Goal: Task Accomplishment & Management: Complete application form

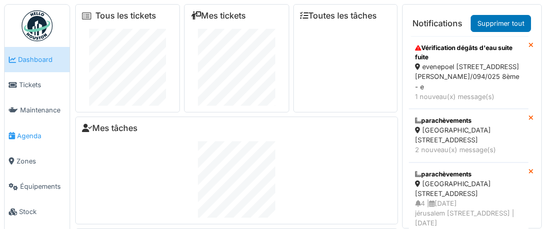
click at [29, 134] on span "Agenda" at bounding box center [41, 136] width 48 height 10
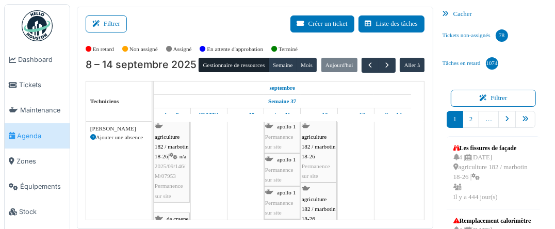
scroll to position [52, 0]
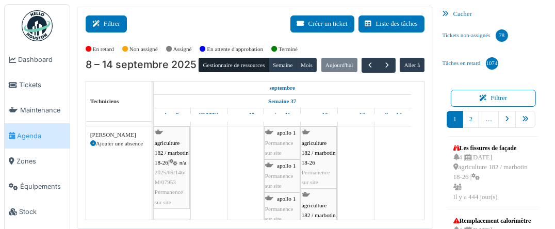
click at [113, 19] on button "Filtrer" at bounding box center [106, 23] width 41 height 17
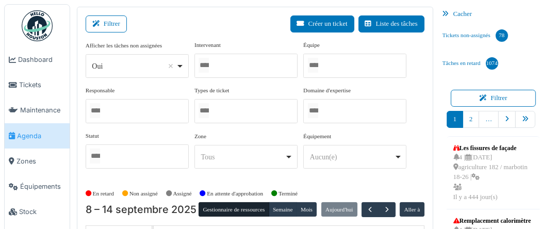
click at [332, 62] on div at bounding box center [354, 66] width 103 height 24
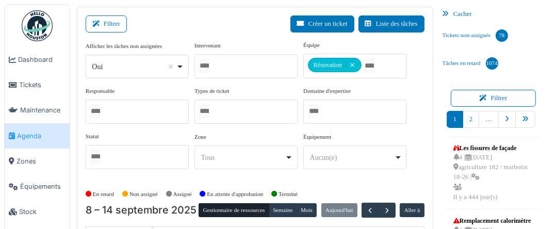
click at [239, 17] on div "Filtrer Créer un ticket Liste des tâches" at bounding box center [255, 27] width 339 height 25
click at [98, 22] on icon at bounding box center [97, 24] width 11 height 7
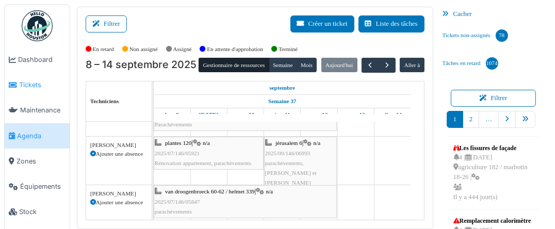
click at [26, 83] on span "Tickets" at bounding box center [42, 85] width 46 height 10
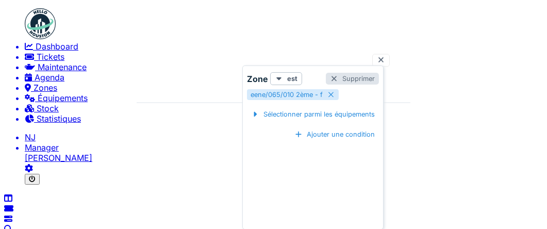
click at [336, 78] on div at bounding box center [334, 79] width 8 height 8
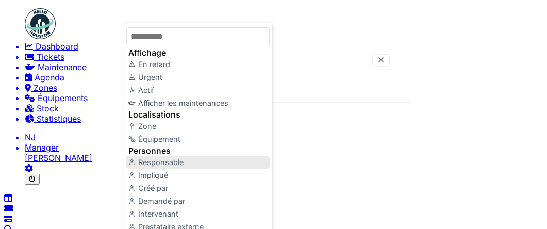
click at [153, 169] on div "Responsable" at bounding box center [197, 162] width 143 height 13
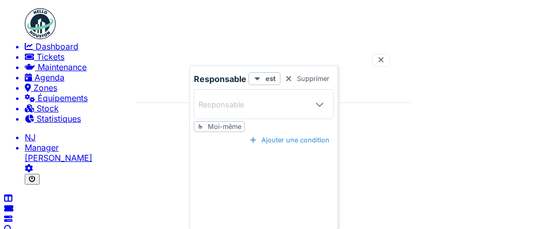
click at [229, 123] on div "Moi-même" at bounding box center [225, 127] width 34 height 8
type input "*****"
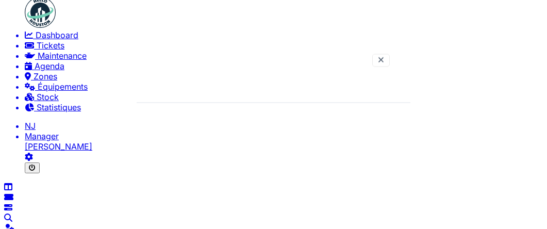
scroll to position [680, 0]
click at [35, 71] on span "Agenda" at bounding box center [50, 66] width 30 height 10
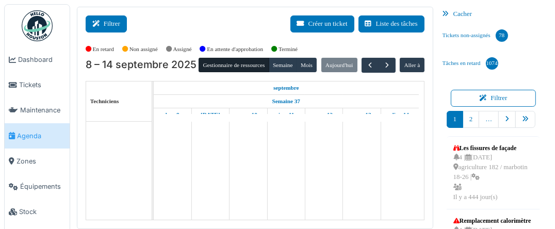
click at [110, 22] on button "Filtrer" at bounding box center [106, 23] width 41 height 17
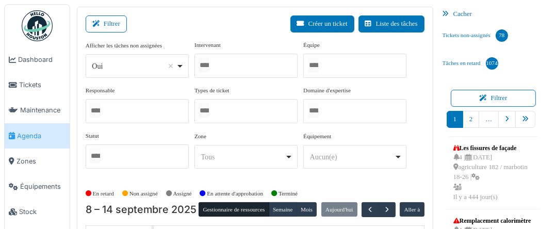
click at [334, 63] on div at bounding box center [354, 66] width 103 height 24
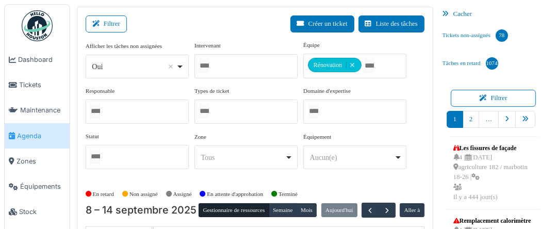
click at [210, 21] on div "Filtrer Créer un ticket Liste des tâches" at bounding box center [255, 27] width 339 height 25
click at [100, 25] on icon at bounding box center [97, 24] width 11 height 7
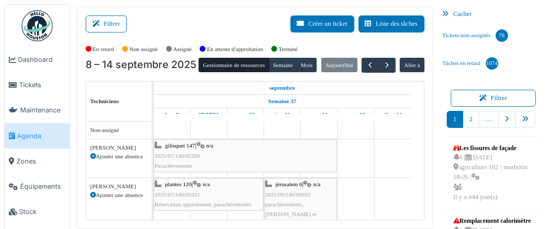
click at [165, 153] on span "2025/07/146/05269" at bounding box center [177, 156] width 45 height 6
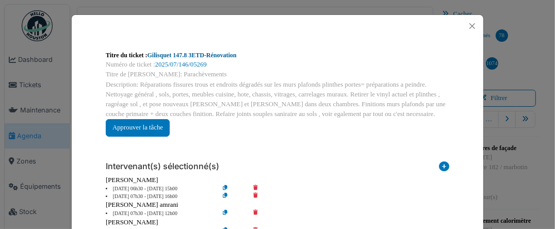
click at [178, 52] on link "Gilisquet 147.8 3ETD-Rénovation" at bounding box center [192, 55] width 89 height 7
click at [469, 25] on button "Close" at bounding box center [472, 26] width 14 height 14
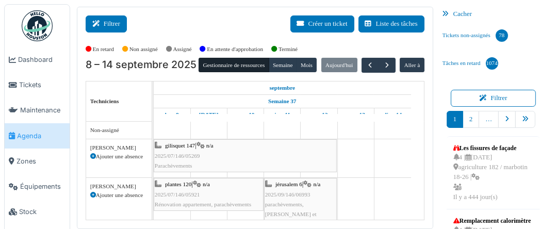
click at [103, 22] on icon at bounding box center [97, 24] width 11 height 7
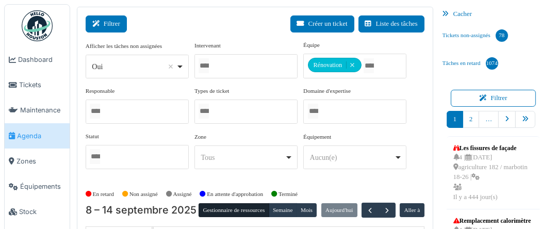
click at [105, 23] on button "Filtrer" at bounding box center [106, 23] width 41 height 17
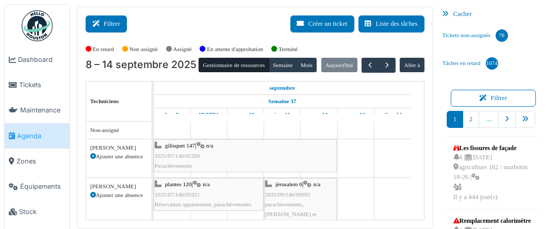
click at [107, 16] on button "Filtrer" at bounding box center [106, 23] width 41 height 17
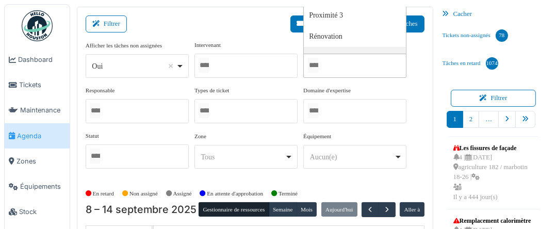
click at [314, 64] on input "Tous" at bounding box center [313, 65] width 10 height 15
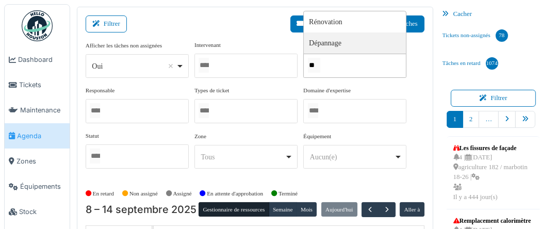
type input "*"
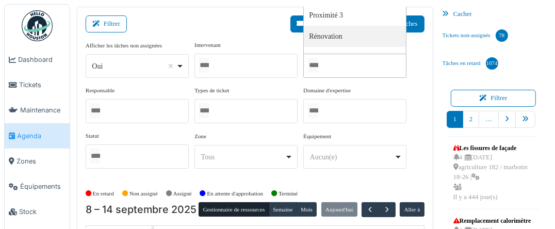
click at [236, 61] on div at bounding box center [245, 66] width 103 height 24
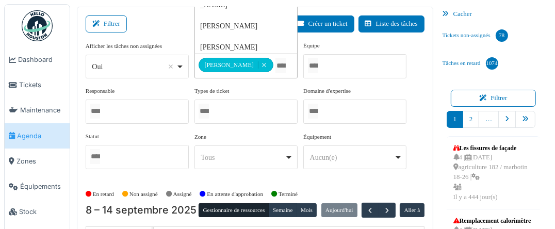
type input "*"
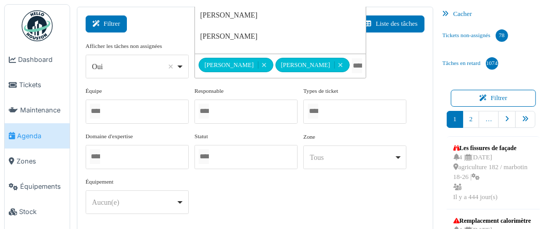
click at [107, 22] on button "Filtrer" at bounding box center [106, 23] width 41 height 17
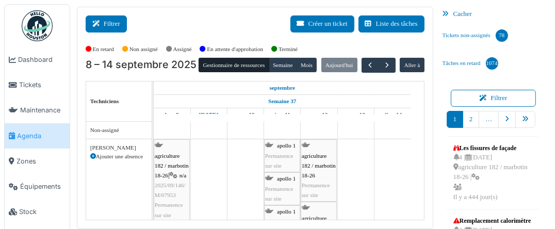
click at [104, 26] on button "Filtrer" at bounding box center [106, 23] width 41 height 17
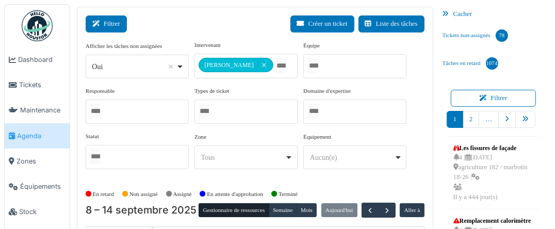
click at [103, 21] on icon at bounding box center [97, 24] width 11 height 7
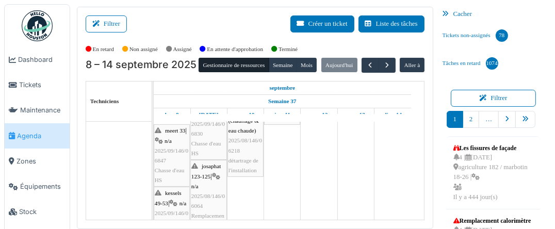
click at [239, 160] on span "détartrage de l'installation" at bounding box center [243, 165] width 30 height 16
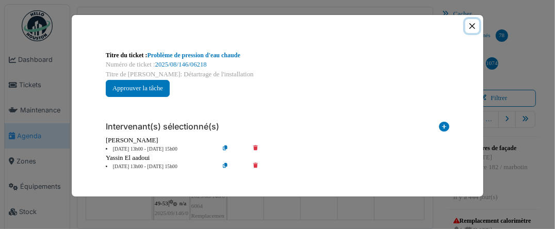
click at [470, 23] on button "Close" at bounding box center [472, 26] width 14 height 14
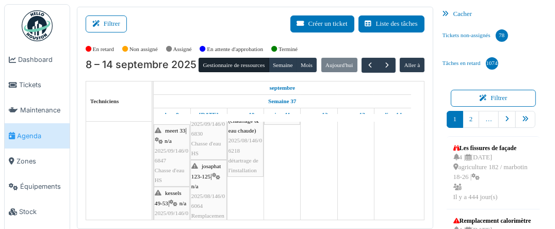
click at [249, 165] on span "détartrage de l'installation" at bounding box center [243, 165] width 30 height 16
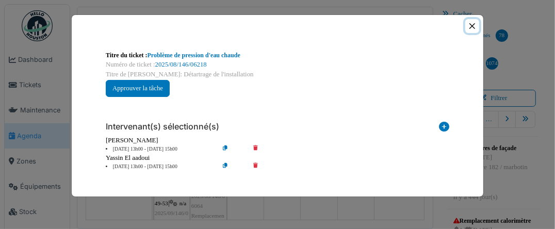
click at [471, 25] on button "Close" at bounding box center [472, 26] width 14 height 14
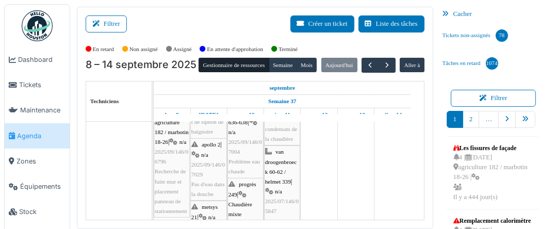
click at [279, 183] on div "van droogenbroeck 60-62 / helmet 339 | n/a 2025/07/146/05847 plomberie" at bounding box center [282, 186] width 34 height 79
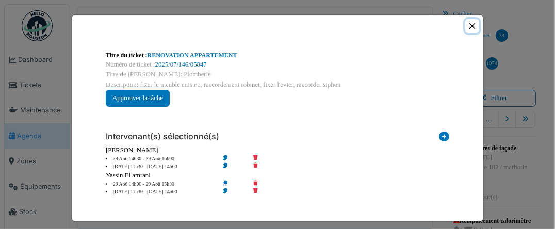
click at [469, 26] on button "Close" at bounding box center [472, 26] width 14 height 14
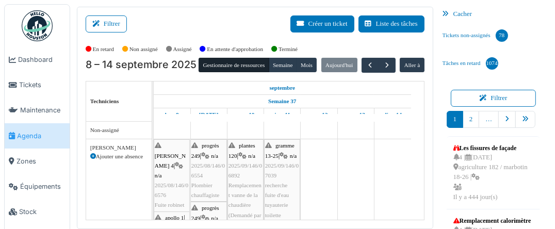
click at [101, 20] on button "Filtrer" at bounding box center [106, 23] width 41 height 17
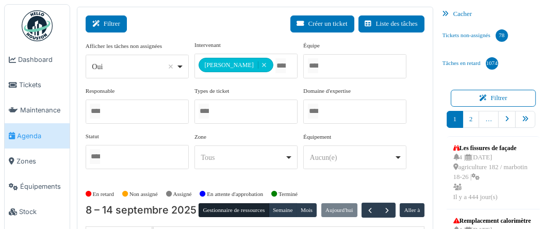
click at [111, 24] on button "Filtrer" at bounding box center [106, 23] width 41 height 17
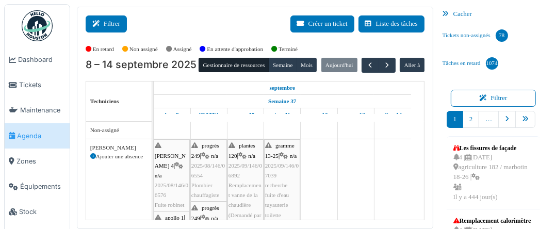
click at [112, 22] on button "Filtrer" at bounding box center [106, 23] width 41 height 17
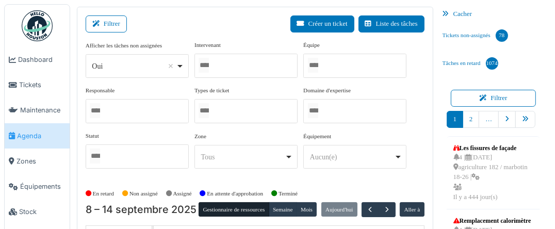
click at [332, 59] on div at bounding box center [354, 66] width 103 height 24
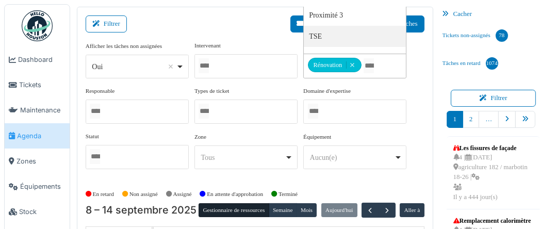
click at [194, 19] on div "Filtrer Créer un ticket Liste des tâches" at bounding box center [255, 27] width 339 height 25
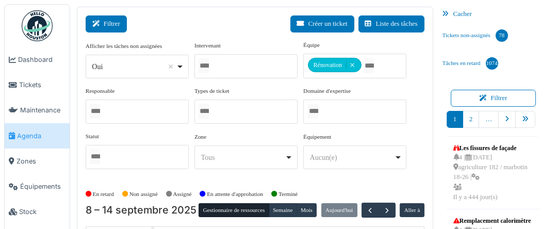
click at [106, 23] on button "Filtrer" at bounding box center [106, 23] width 41 height 17
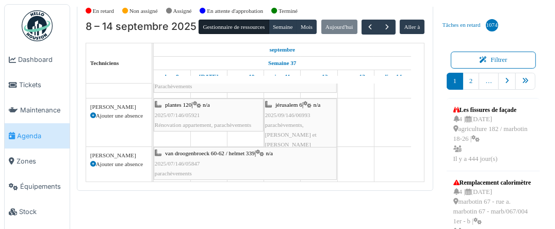
scroll to position [52, 0]
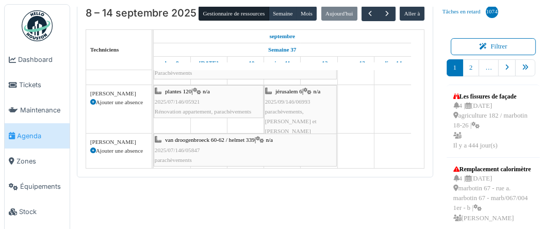
click at [189, 100] on span "2025/07/146/05921" at bounding box center [177, 102] width 45 height 6
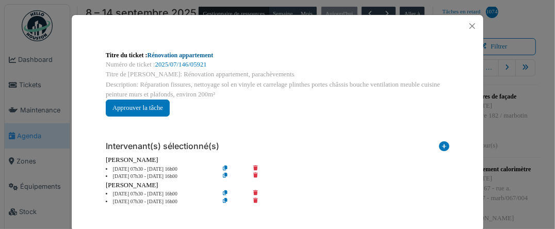
click at [169, 55] on link "Rénovation appartement" at bounding box center [181, 55] width 66 height 7
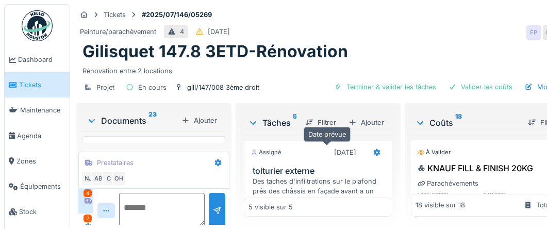
scroll to position [8, 0]
click at [84, 215] on div "2" at bounding box center [88, 219] width 8 height 8
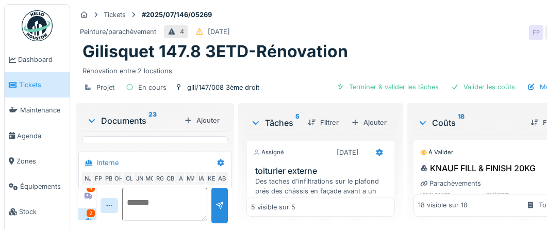
scroll to position [6, 0]
click at [87, 208] on div "2" at bounding box center [91, 212] width 8 height 8
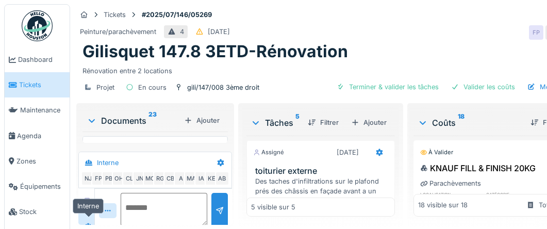
click at [87, 220] on div at bounding box center [87, 226] width 15 height 13
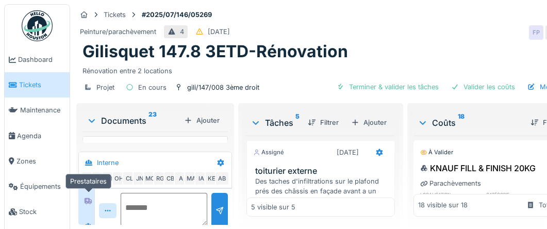
click at [85, 198] on icon at bounding box center [88, 201] width 7 height 6
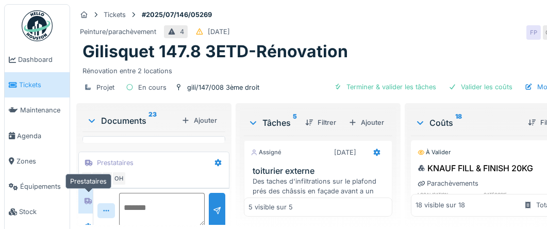
click at [85, 198] on icon at bounding box center [88, 201] width 7 height 6
click at [85, 217] on div "Documents 23 Ajouter 17570539253156984726686964316878.jpg 175705391352980527998…" at bounding box center [153, 165] width 155 height 124
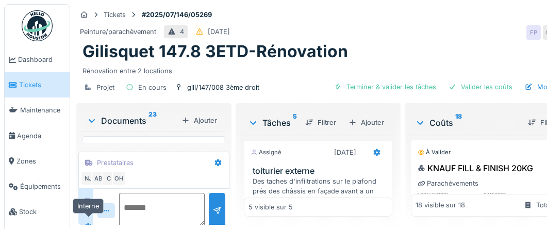
click at [85, 223] on icon at bounding box center [88, 226] width 8 height 7
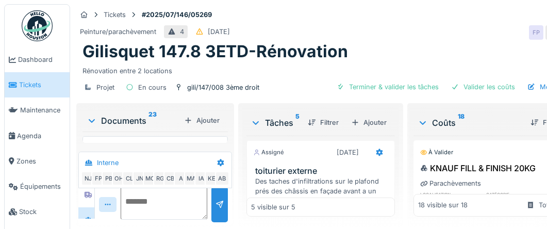
scroll to position [0, 0]
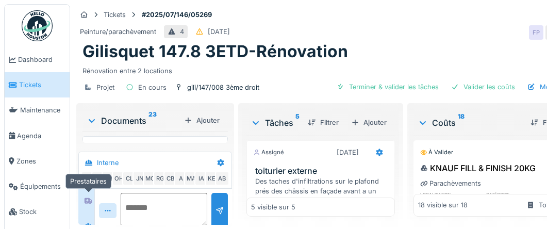
click at [86, 198] on icon at bounding box center [88, 201] width 7 height 6
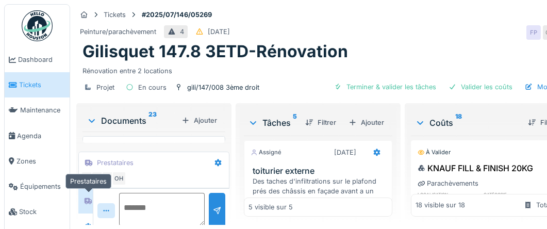
click at [86, 198] on icon at bounding box center [88, 201] width 7 height 6
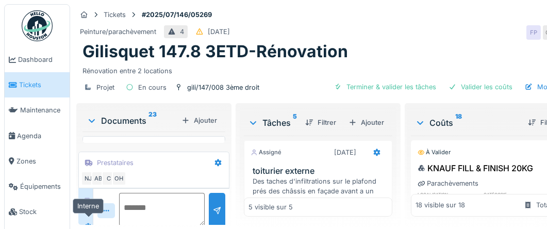
click at [85, 223] on icon at bounding box center [88, 226] width 7 height 6
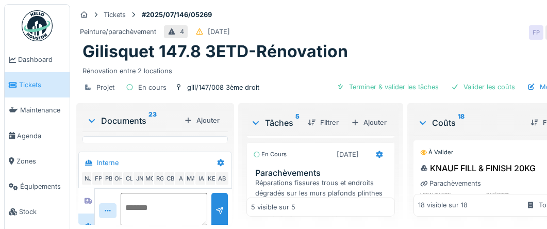
scroll to position [567, 0]
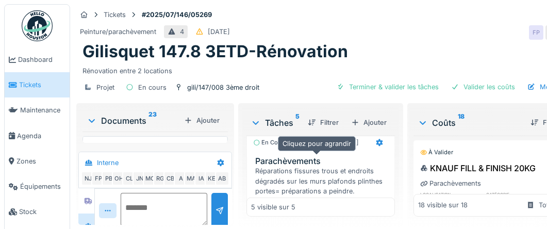
click at [318, 122] on icon at bounding box center [321, 118] width 8 height 7
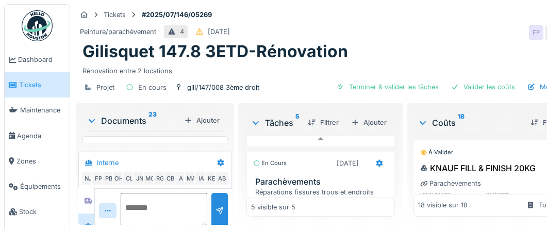
scroll to position [630, 0]
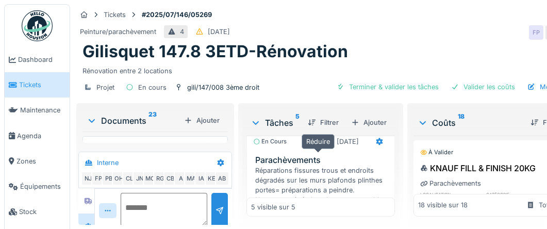
click at [317, 121] on icon at bounding box center [321, 117] width 8 height 7
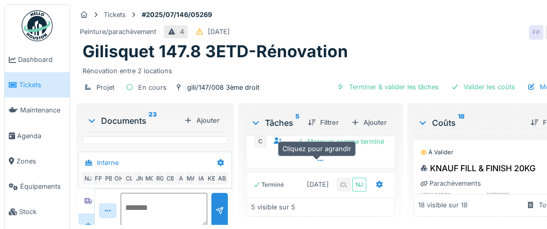
scroll to position [288, 0]
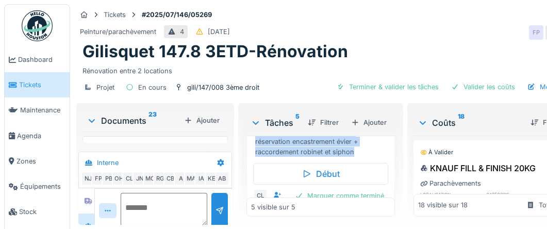
drag, startPoint x: 255, startPoint y: 139, endPoint x: 360, endPoint y: 172, distance: 110.3
click at [360, 157] on div "poser un meuble 1.20m de large + un plan de travail cuisine avec découpe réserv…" at bounding box center [322, 137] width 135 height 40
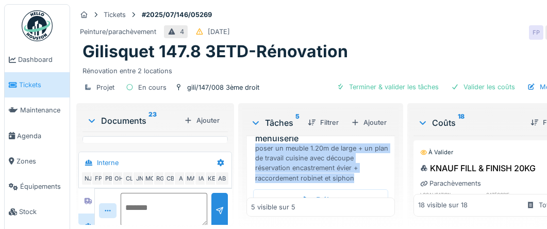
copy div "poser un meuble 1.20m de large + un plan de travail cuisine avec découpe réserv…"
click at [381, 116] on div "Ajouter" at bounding box center [369, 123] width 44 height 14
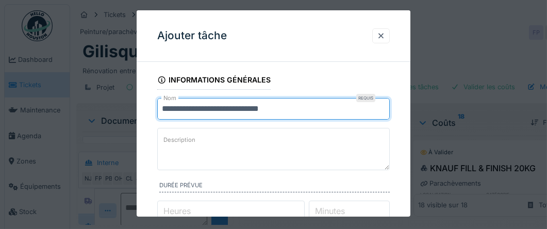
click at [298, 111] on input "**********" at bounding box center [273, 109] width 233 height 22
type input "*"
type input "*********"
click at [174, 145] on textarea "Description" at bounding box center [273, 149] width 233 height 42
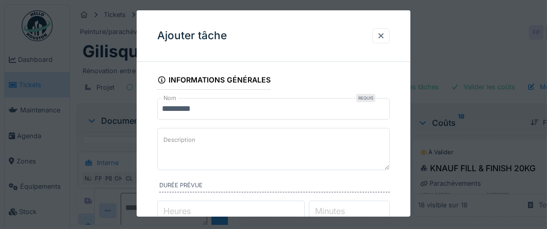
drag, startPoint x: 175, startPoint y: 145, endPoint x: 164, endPoint y: 140, distance: 12.7
click at [164, 140] on label "Description" at bounding box center [179, 140] width 36 height 13
click at [164, 140] on textarea "Description" at bounding box center [273, 149] width 233 height 42
paste textarea "**********"
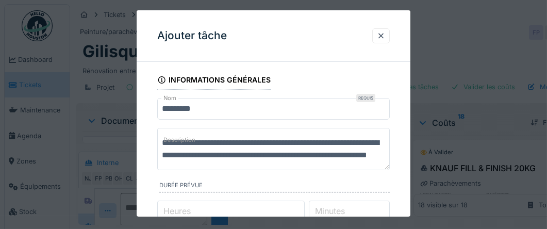
scroll to position [3, 0]
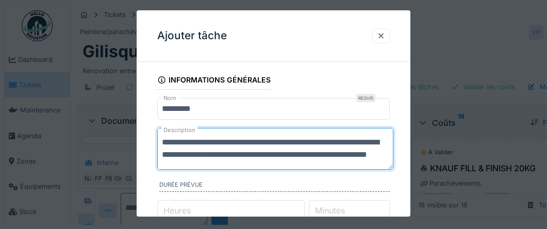
click at [349, 150] on textarea "**********" at bounding box center [275, 149] width 236 height 42
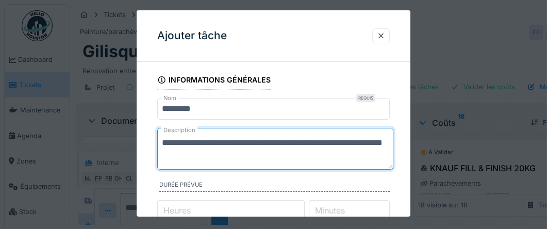
click at [231, 153] on textarea "**********" at bounding box center [275, 149] width 236 height 42
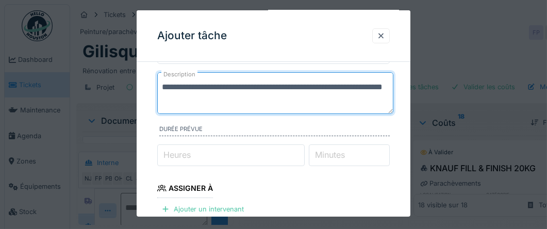
scroll to position [206, 0]
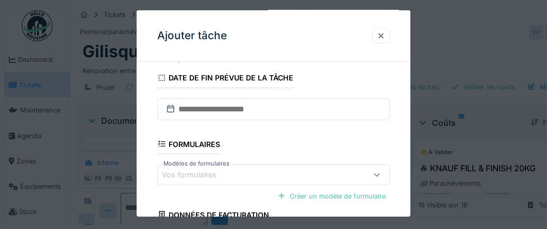
type textarea "**********"
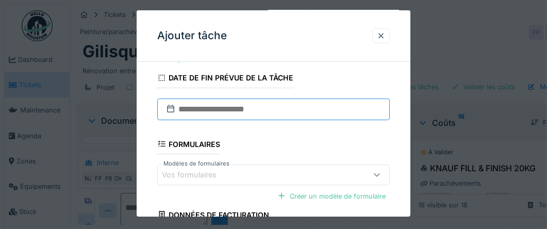
click at [191, 106] on input "text" at bounding box center [273, 109] width 233 height 22
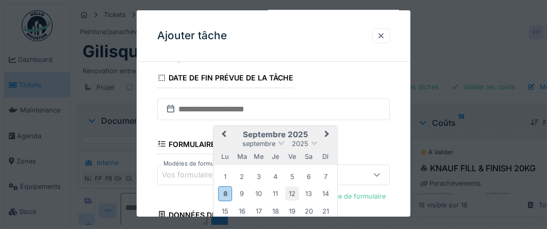
click at [292, 190] on div "12" at bounding box center [292, 194] width 14 height 14
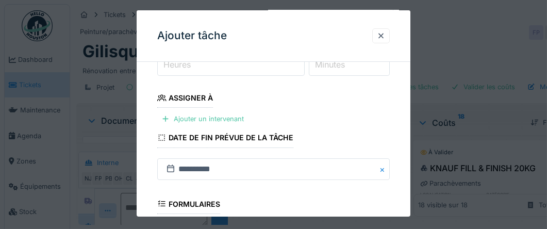
scroll to position [145, 0]
click at [385, 36] on div at bounding box center [381, 36] width 8 height 10
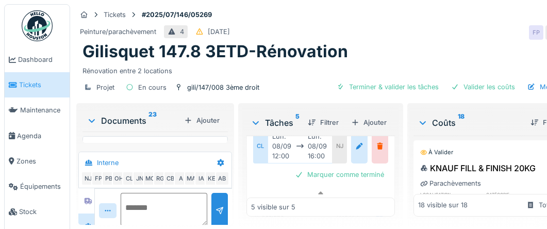
scroll to position [361, 0]
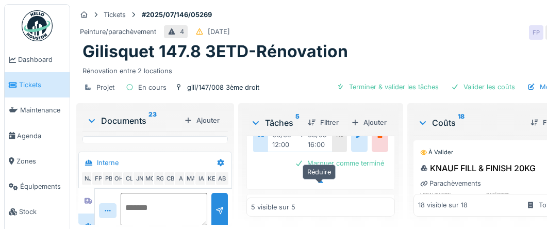
click at [319, 181] on icon at bounding box center [320, 182] width 5 height 3
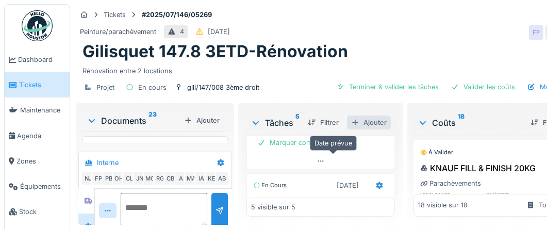
scroll to position [494, 0]
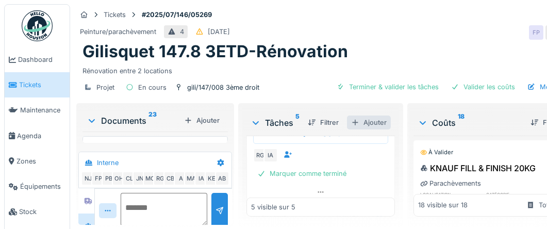
click at [373, 116] on div "Ajouter" at bounding box center [369, 123] width 44 height 14
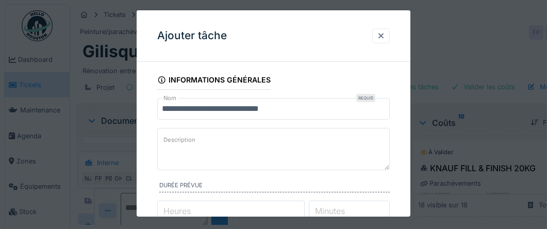
click at [253, 106] on input "**********" at bounding box center [273, 109] width 233 height 22
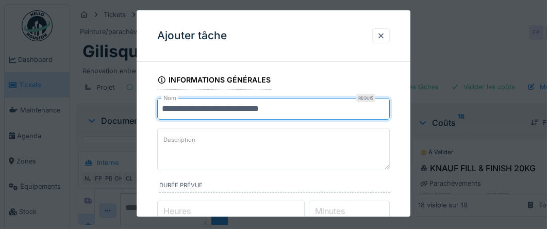
click at [293, 108] on input "**********" at bounding box center [273, 109] width 233 height 22
type input "*"
type input "*********"
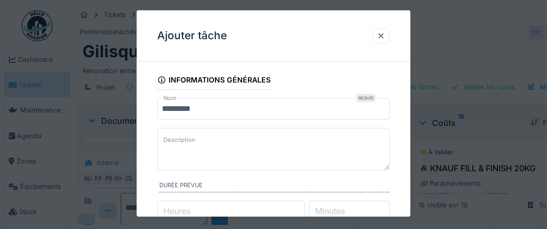
click at [209, 145] on textarea "Description" at bounding box center [273, 149] width 233 height 42
paste textarea "**********"
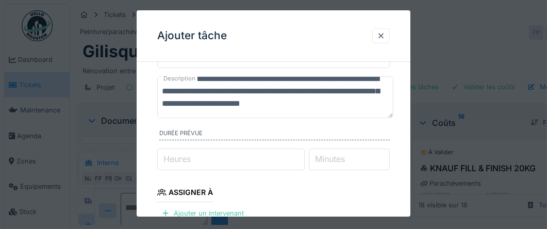
scroll to position [15, 0]
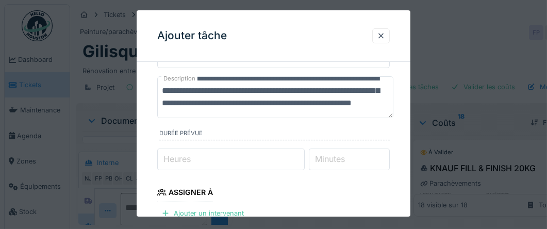
type textarea "**********"
click at [209, 155] on input "Heures" at bounding box center [231, 160] width 148 height 22
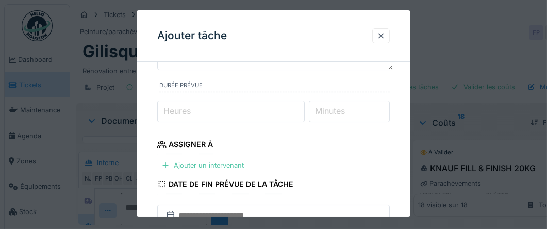
scroll to position [155, 0]
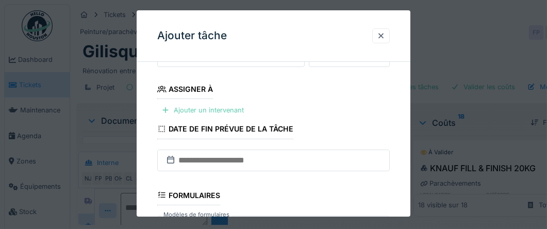
click at [178, 108] on div "Ajouter un intervenant" at bounding box center [202, 110] width 91 height 14
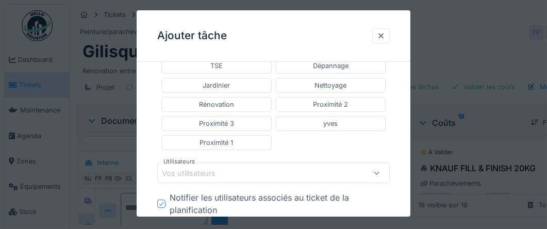
scroll to position [309, 0]
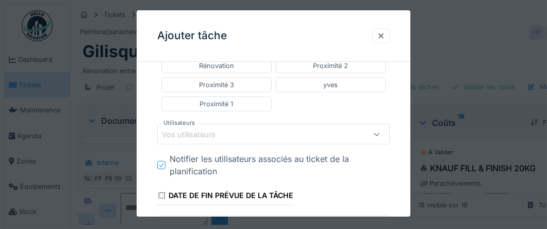
click at [197, 128] on div "Vos utilisateurs" at bounding box center [196, 133] width 68 height 11
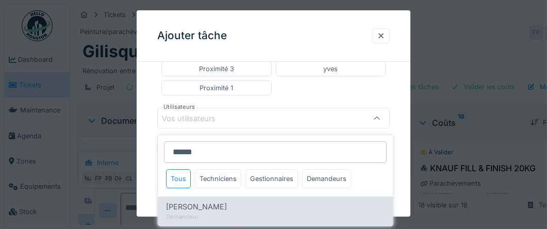
type input "******"
click at [198, 201] on span "[PERSON_NAME]" at bounding box center [196, 206] width 61 height 11
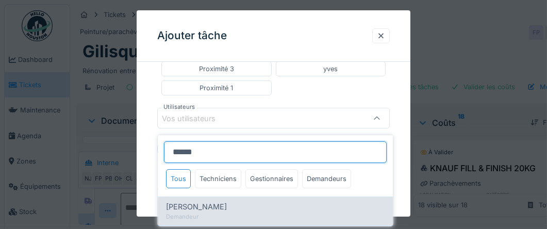
type input "****"
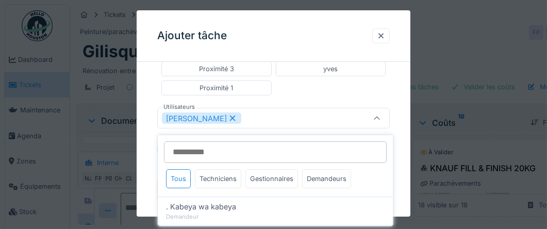
click at [228, 115] on icon at bounding box center [232, 118] width 9 height 7
click at [214, 169] on div "Techniciens" at bounding box center [218, 178] width 46 height 19
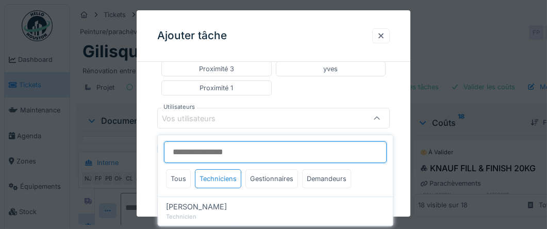
click at [195, 142] on input "Utilisateurs" at bounding box center [275, 152] width 223 height 22
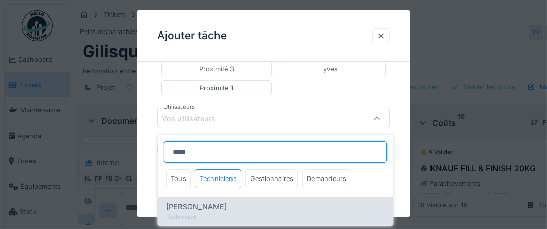
type input "****"
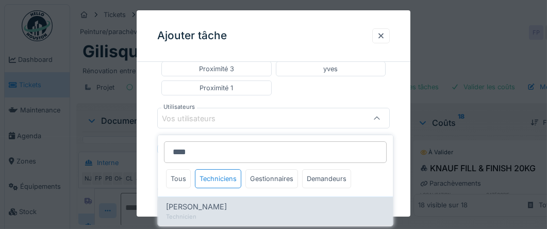
click at [203, 201] on span "[PERSON_NAME]" at bounding box center [196, 206] width 61 height 11
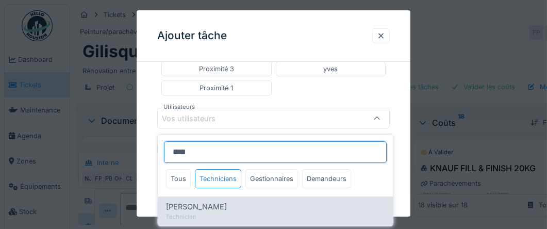
type input "*****"
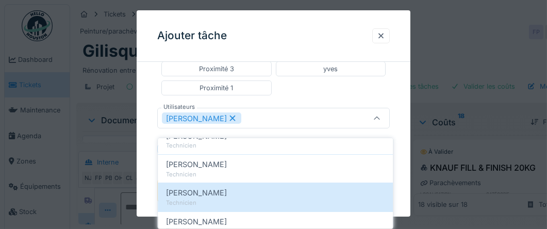
scroll to position [274, 0]
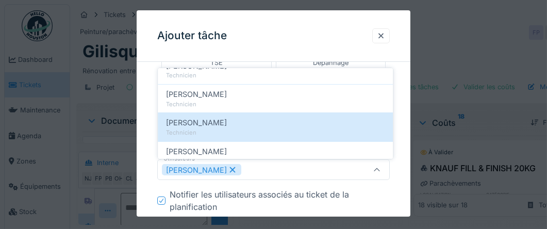
click at [146, 164] on div "**********" at bounding box center [274, 152] width 274 height 712
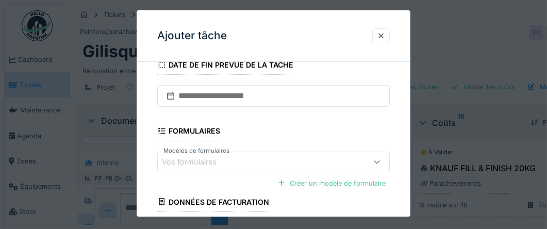
scroll to position [429, 0]
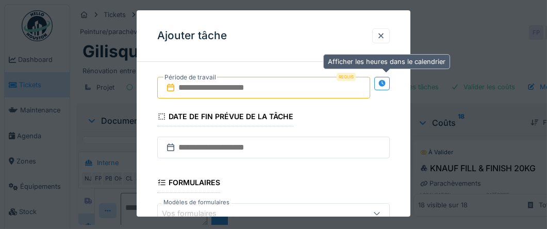
click at [385, 80] on icon at bounding box center [382, 83] width 7 height 7
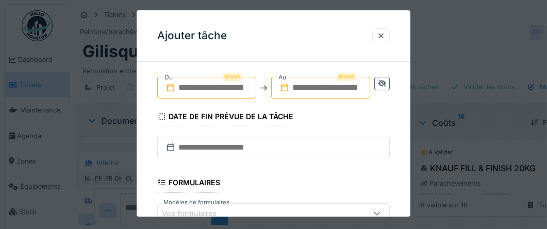
click at [195, 77] on input "text" at bounding box center [206, 88] width 99 height 22
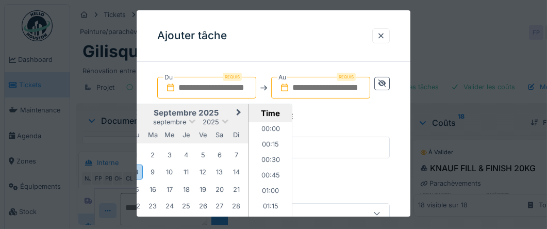
scroll to position [478, 0]
type input "**********"
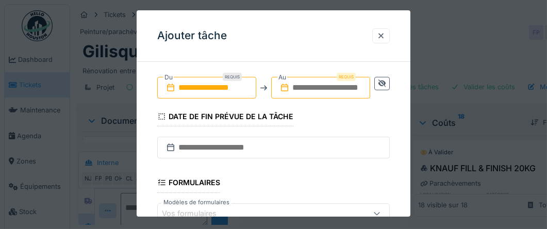
click at [221, 85] on input "**********" at bounding box center [206, 88] width 99 height 22
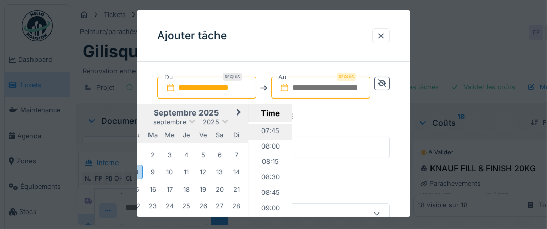
scroll to position [426, 0]
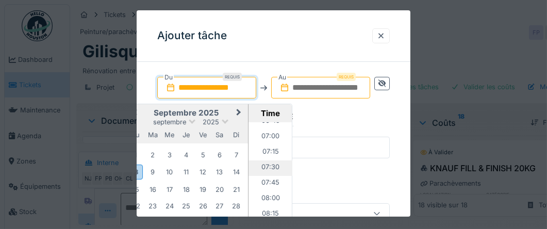
click at [267, 160] on li "07:30" at bounding box center [271, 167] width 44 height 15
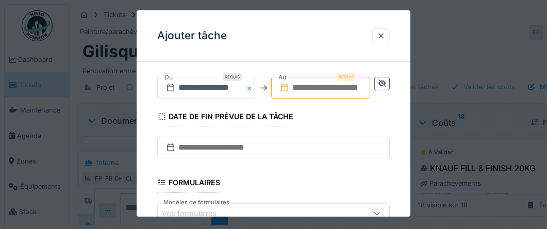
click at [250, 80] on button "Close" at bounding box center [250, 88] width 11 height 22
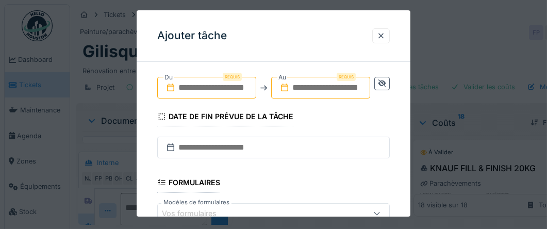
click at [203, 84] on input "text" at bounding box center [206, 88] width 99 height 22
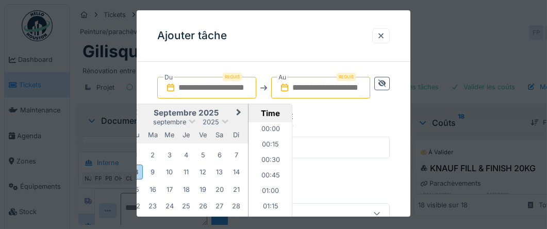
scroll to position [478, 0]
click at [205, 167] on div "12" at bounding box center [203, 173] width 14 height 14
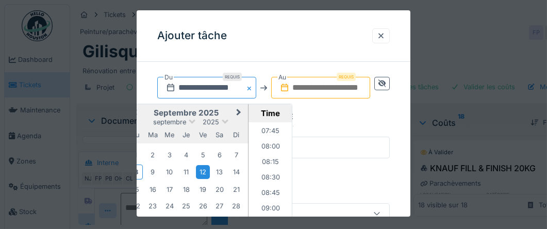
click at [241, 83] on input "**********" at bounding box center [206, 88] width 99 height 22
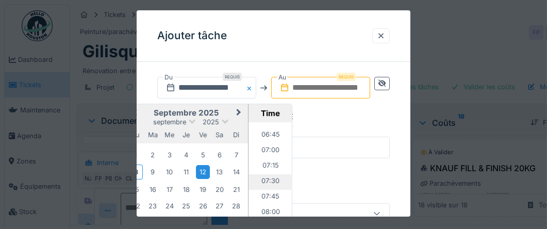
click at [265, 174] on li "07:30" at bounding box center [271, 181] width 44 height 15
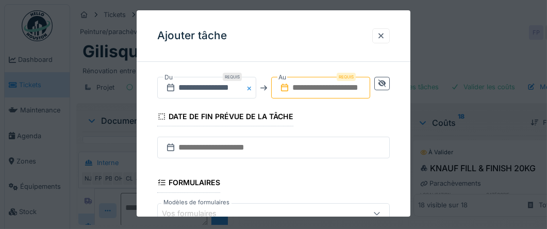
click at [315, 77] on input "text" at bounding box center [320, 88] width 99 height 22
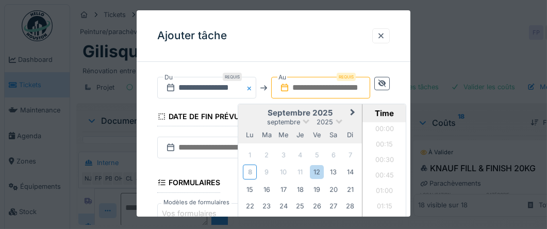
scroll to position [478, 0]
click at [321, 166] on div "12" at bounding box center [317, 173] width 14 height 14
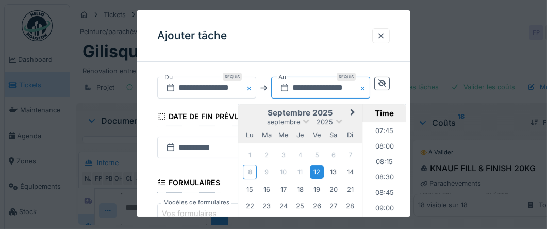
click at [340, 83] on input "**********" at bounding box center [320, 88] width 99 height 22
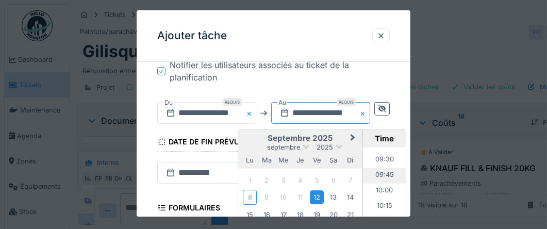
scroll to position [619, 0]
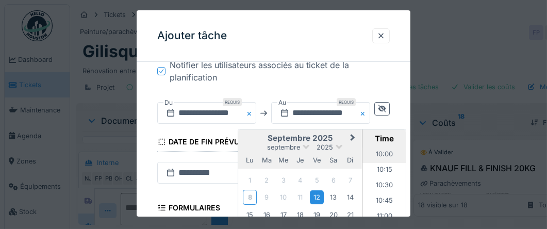
click at [383, 148] on li "10:00" at bounding box center [385, 155] width 44 height 15
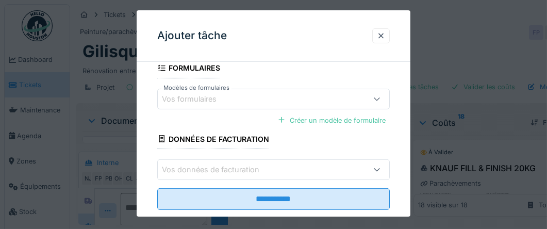
scroll to position [558, 0]
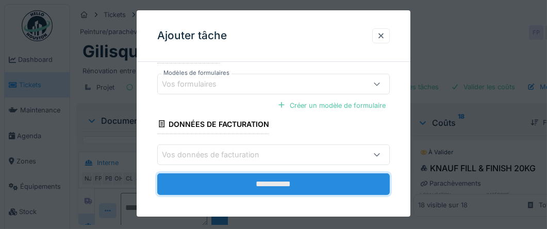
click at [277, 176] on input "**********" at bounding box center [273, 184] width 233 height 22
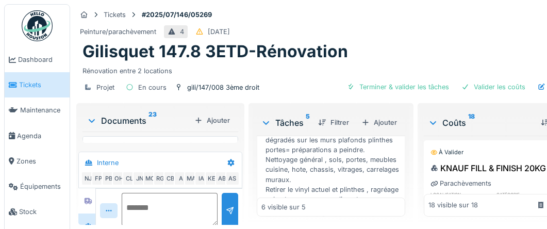
scroll to position [722, 0]
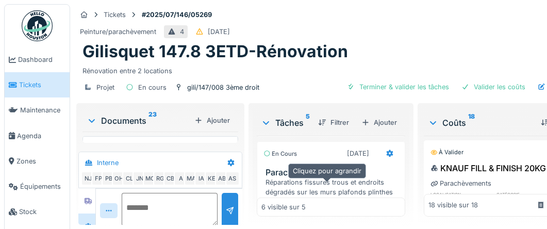
click at [327, 133] on icon at bounding box center [331, 129] width 8 height 7
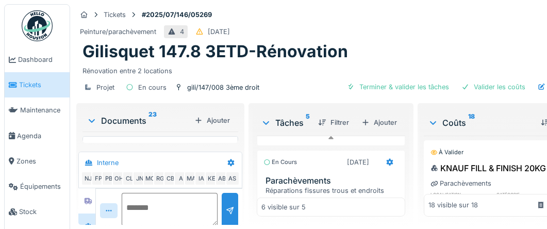
scroll to position [760, 0]
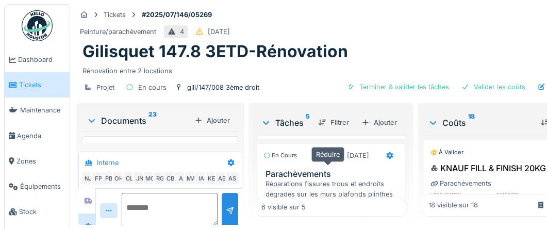
click at [330, 133] on icon at bounding box center [331, 130] width 5 height 3
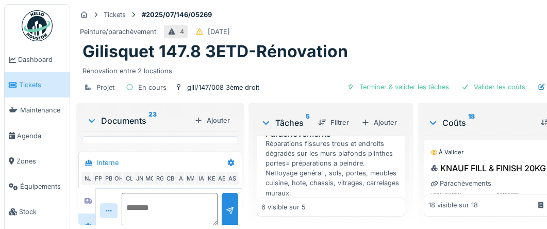
scroll to position [657, 0]
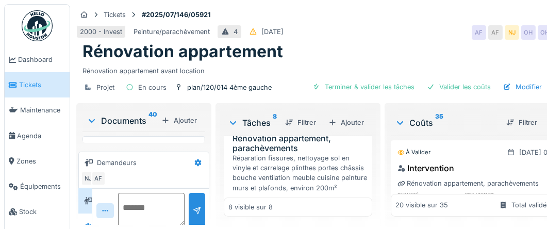
scroll to position [825, 0]
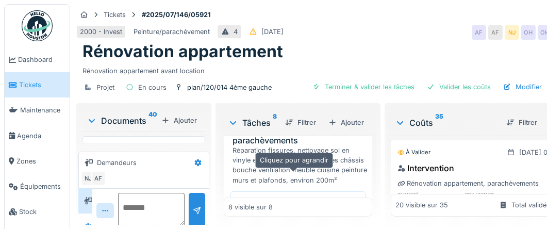
click at [295, 89] on icon at bounding box center [298, 88] width 6 height 2
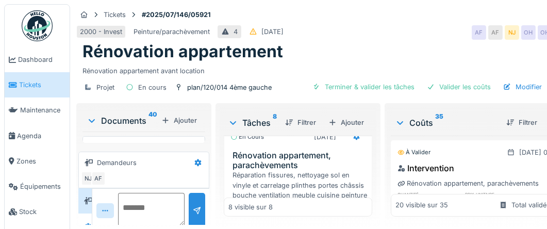
scroll to position [953, 0]
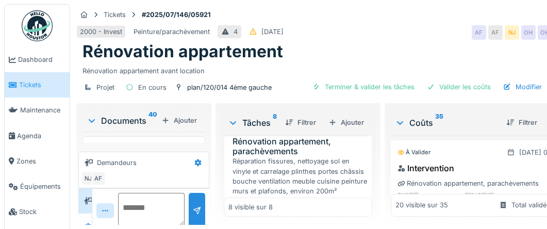
click at [353, 56] on div at bounding box center [357, 51] width 8 height 10
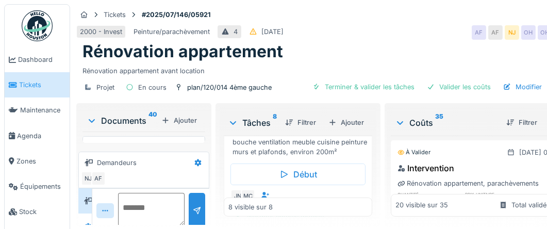
scroll to position [914, 0]
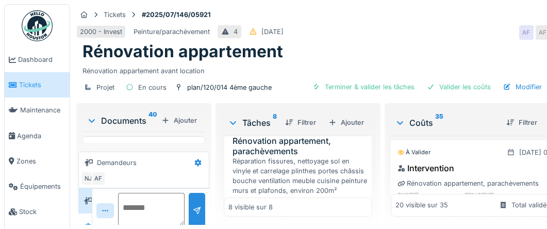
click at [354, 56] on div at bounding box center [357, 51] width 8 height 10
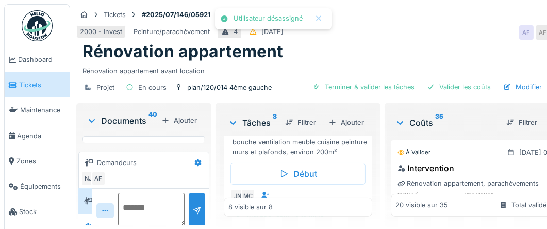
scroll to position [876, 0]
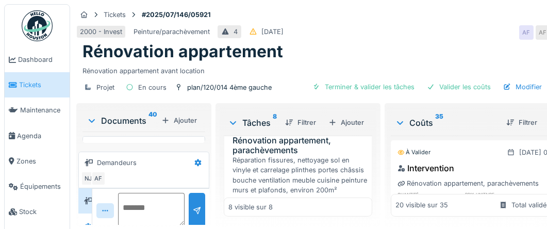
click at [354, 55] on div at bounding box center [357, 50] width 8 height 10
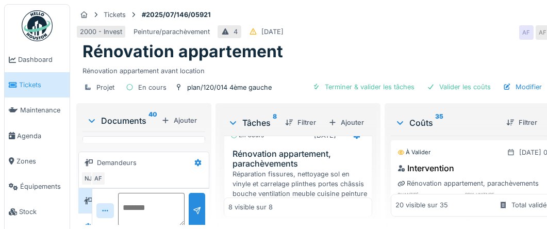
scroll to position [838, 0]
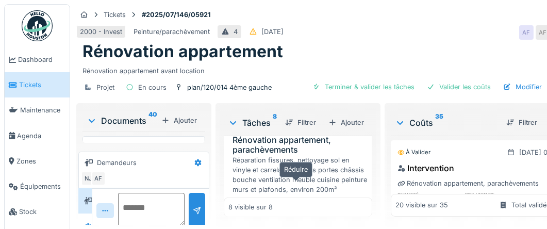
click at [296, 101] on icon at bounding box center [298, 97] width 8 height 7
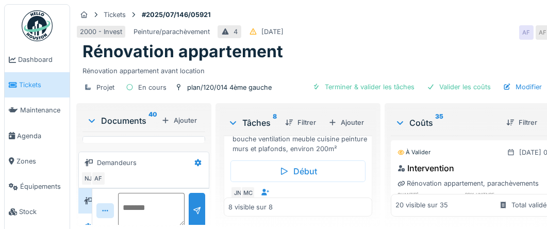
click at [354, 85] on icon at bounding box center [357, 80] width 7 height 7
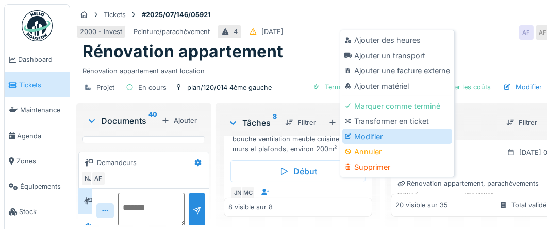
click at [369, 129] on div "Modifier" at bounding box center [397, 136] width 110 height 15
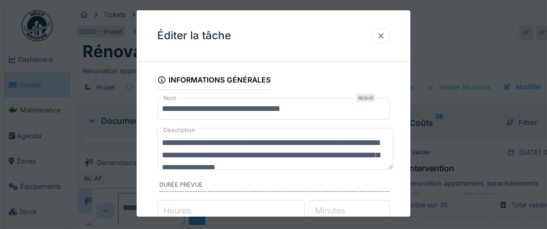
click at [385, 34] on div at bounding box center [381, 36] width 8 height 10
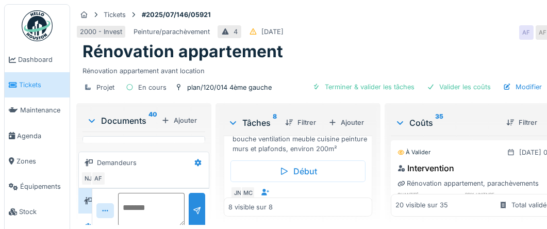
scroll to position [889, 0]
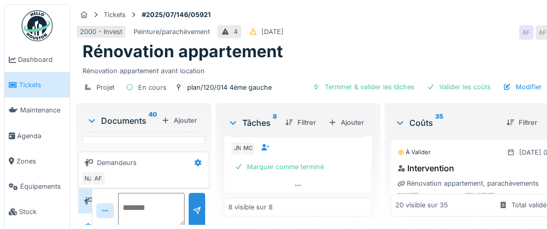
click at [353, 39] on icon at bounding box center [357, 35] width 8 height 7
click at [380, 49] on div "Rénovation appartement" at bounding box center [338, 52] width 511 height 20
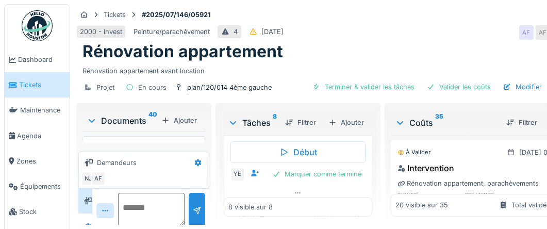
scroll to position [690, 0]
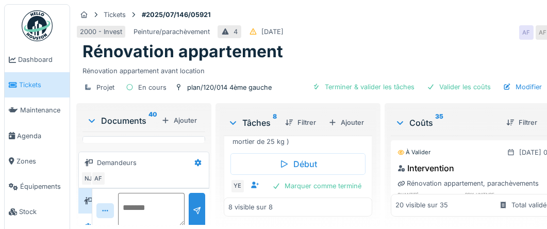
click at [354, 77] on icon at bounding box center [357, 73] width 7 height 7
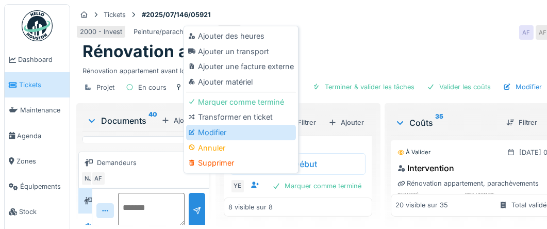
click at [238, 125] on div "Modifier" at bounding box center [241, 132] width 110 height 15
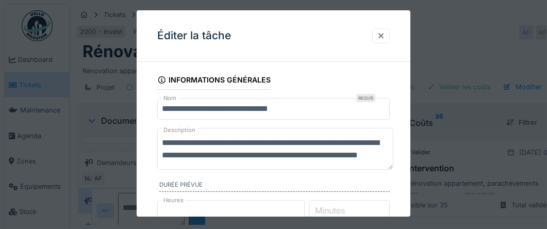
click at [259, 108] on input "**********" at bounding box center [273, 109] width 233 height 22
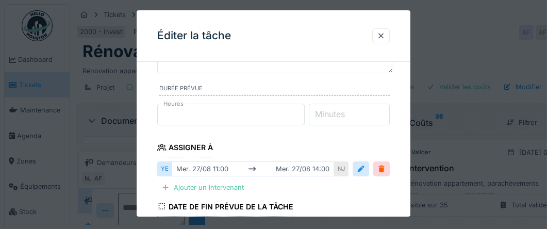
scroll to position [103, 0]
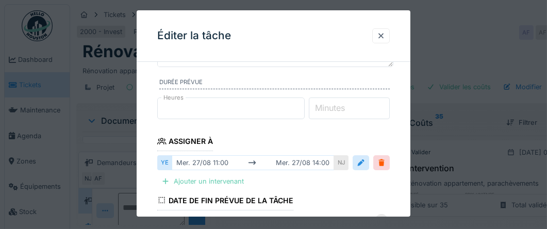
type input "*********"
click at [203, 179] on div "Ajouter un intervenant" at bounding box center [202, 181] width 91 height 14
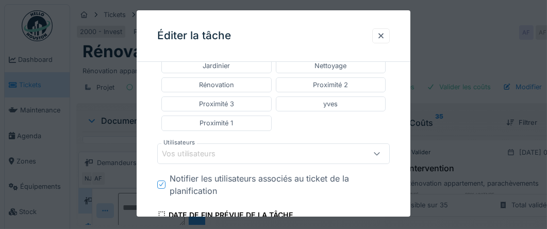
scroll to position [361, 0]
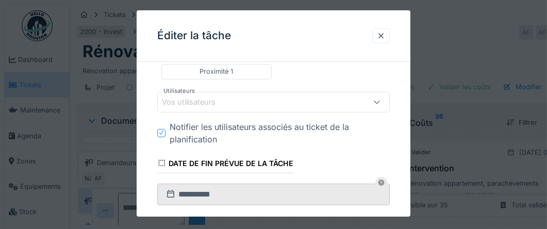
click at [189, 96] on div "Vos utilisateurs" at bounding box center [196, 101] width 68 height 11
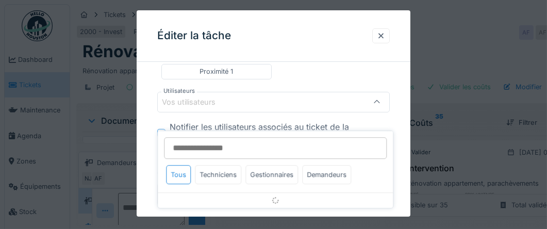
scroll to position [344, 0]
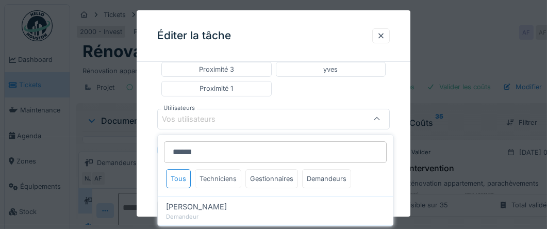
type input "******"
click at [221, 169] on div "Techniciens" at bounding box center [218, 178] width 46 height 19
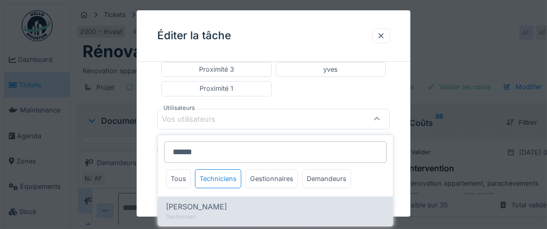
click at [206, 201] on span "[PERSON_NAME]" at bounding box center [196, 206] width 61 height 11
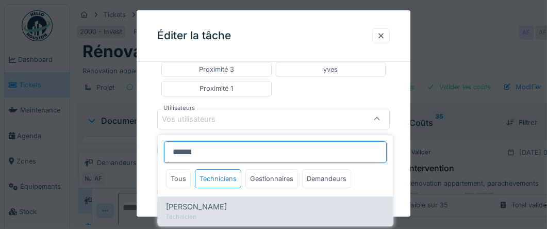
type input "*****"
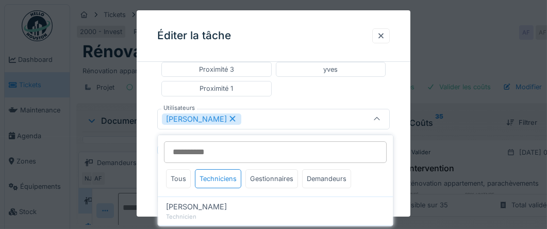
click at [146, 154] on div "**********" at bounding box center [274, 91] width 274 height 731
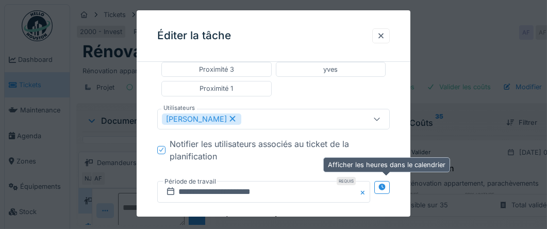
click at [378, 181] on div at bounding box center [381, 187] width 15 height 13
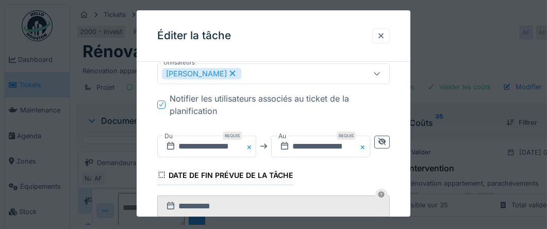
scroll to position [396, 0]
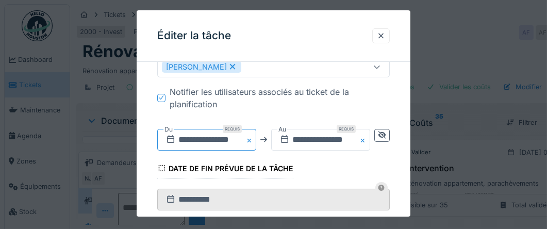
click at [223, 136] on input "**********" at bounding box center [206, 139] width 99 height 22
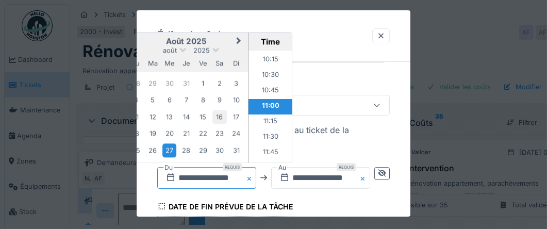
scroll to position [344, 0]
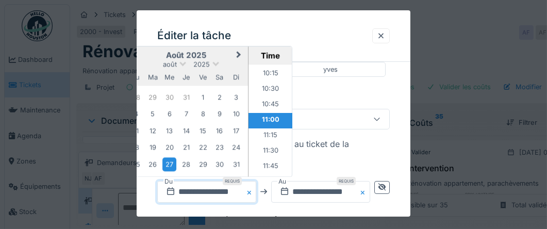
click at [242, 48] on button "Next Month" at bounding box center [240, 55] width 17 height 17
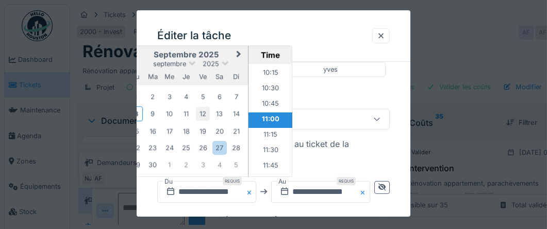
click at [204, 107] on div "12" at bounding box center [203, 114] width 14 height 14
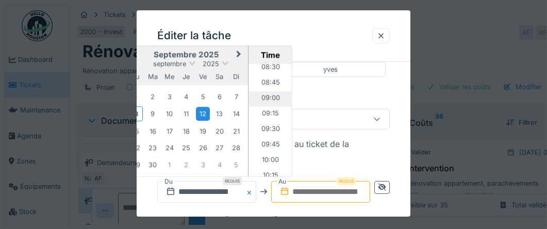
scroll to position [529, 0]
click at [269, 154] on li "10:00" at bounding box center [271, 161] width 44 height 15
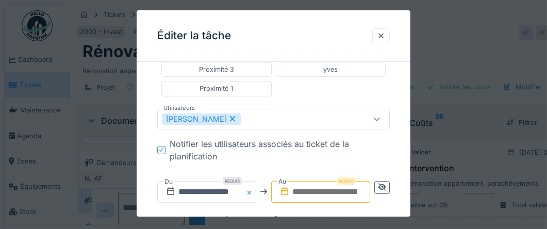
click at [337, 184] on input "text" at bounding box center [320, 192] width 99 height 22
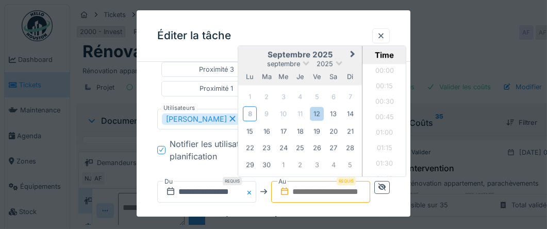
scroll to position [478, 0]
click at [382, 159] on li "09:15" at bounding box center [385, 166] width 44 height 15
click at [334, 182] on input "text" at bounding box center [320, 192] width 99 height 22
click at [319, 111] on div "12" at bounding box center [317, 114] width 14 height 14
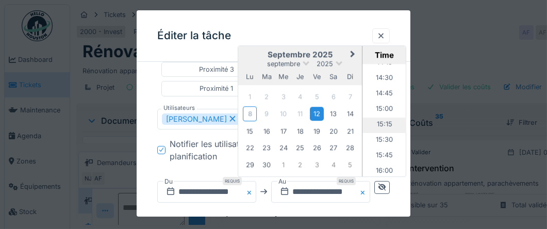
scroll to position [942, 0]
click at [380, 112] on li "16:00" at bounding box center [385, 119] width 44 height 15
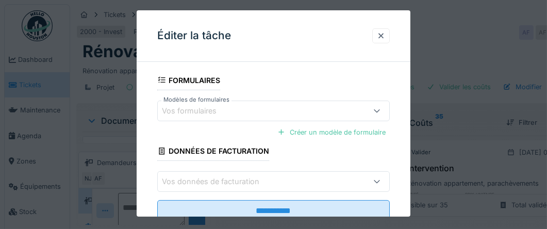
scroll to position [577, 0]
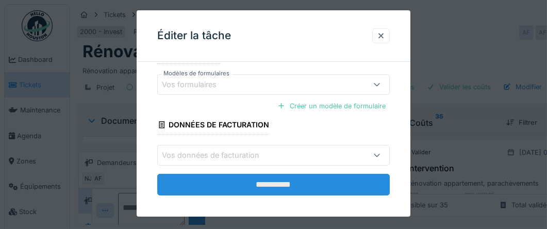
click at [271, 174] on input "**********" at bounding box center [273, 185] width 233 height 22
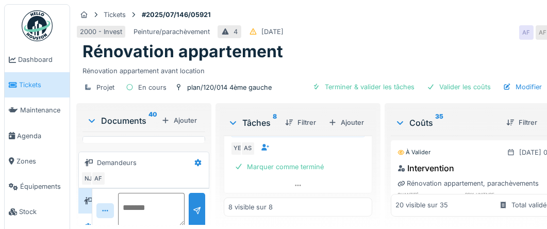
scroll to position [989, 0]
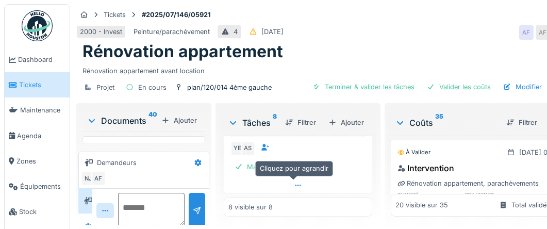
click at [294, 182] on icon at bounding box center [298, 185] width 8 height 7
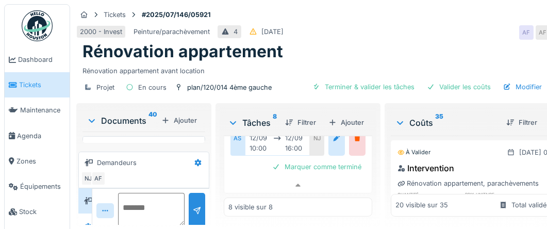
scroll to position [1039, 0]
click at [296, 184] on icon at bounding box center [298, 185] width 5 height 3
